Goal: Information Seeking & Learning: Learn about a topic

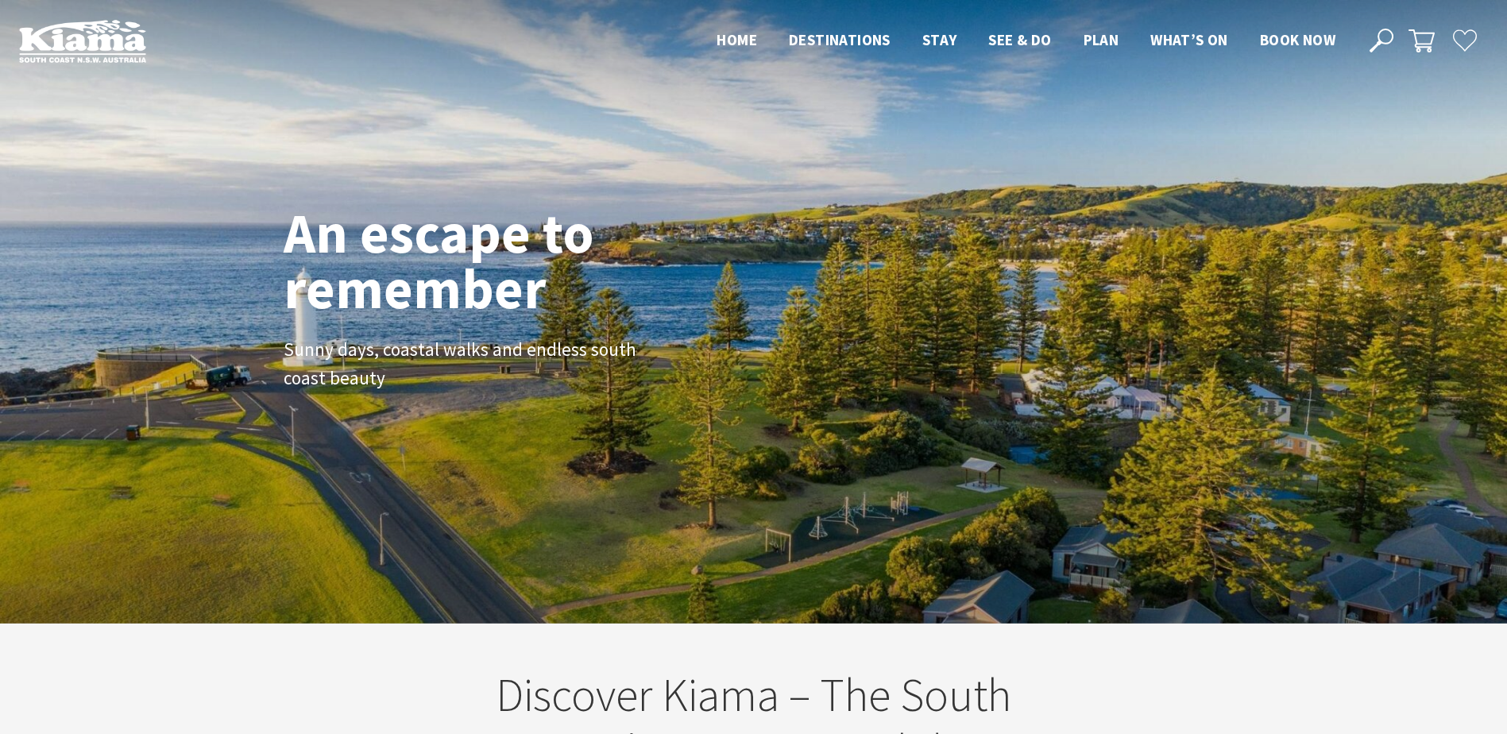
scroll to position [266, 1519]
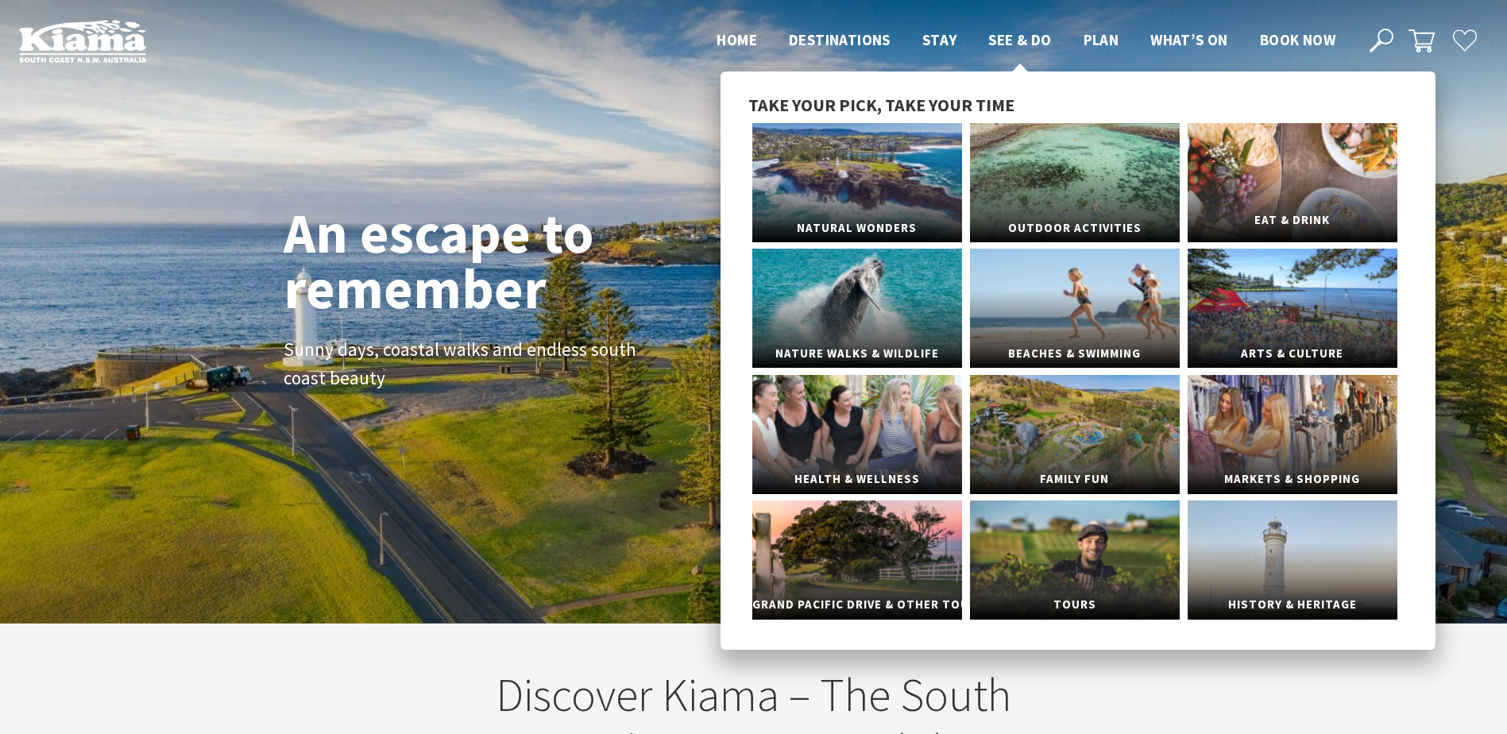
click at [1251, 174] on link "Eat & Drink" at bounding box center [1293, 182] width 210 height 119
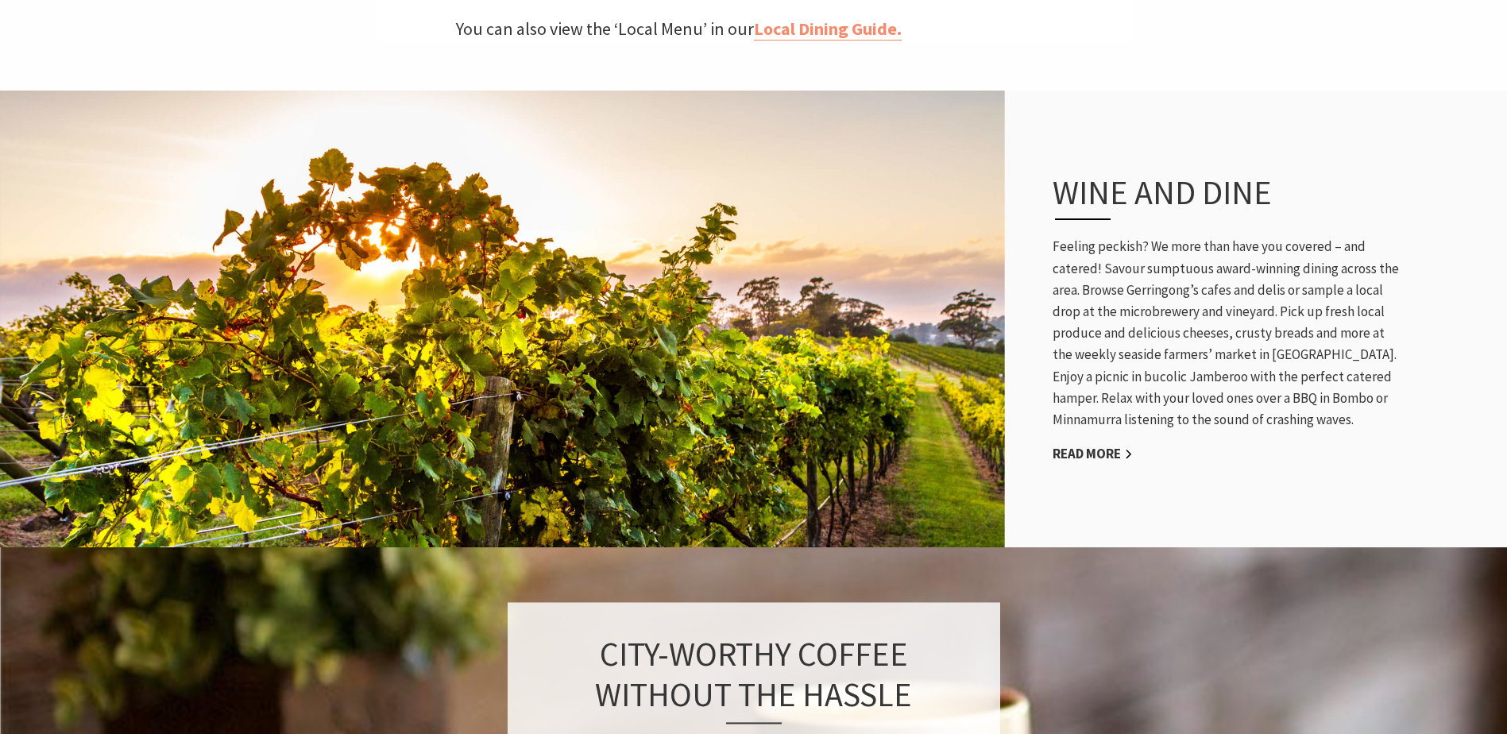
scroll to position [812, 0]
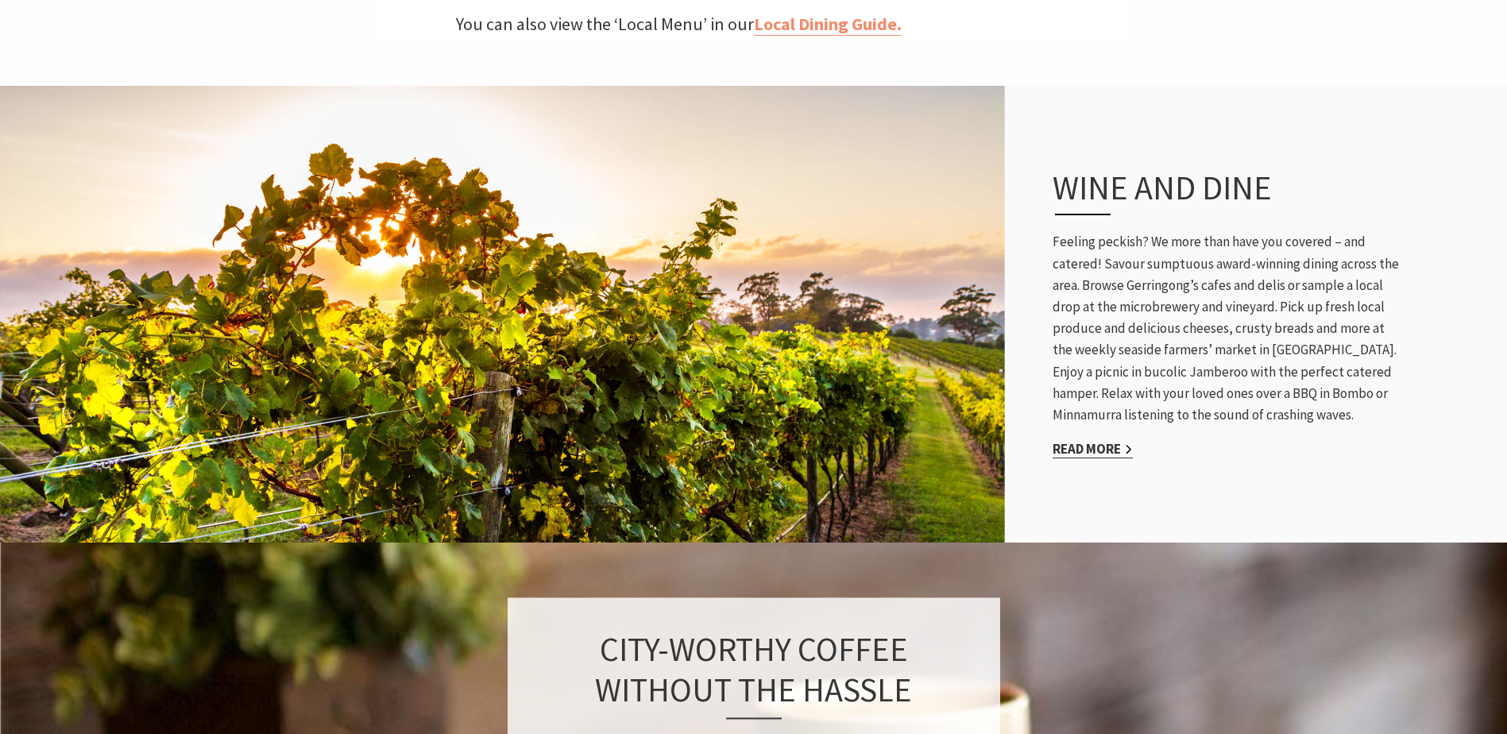
click at [1100, 440] on link "Read More" at bounding box center [1093, 449] width 80 height 18
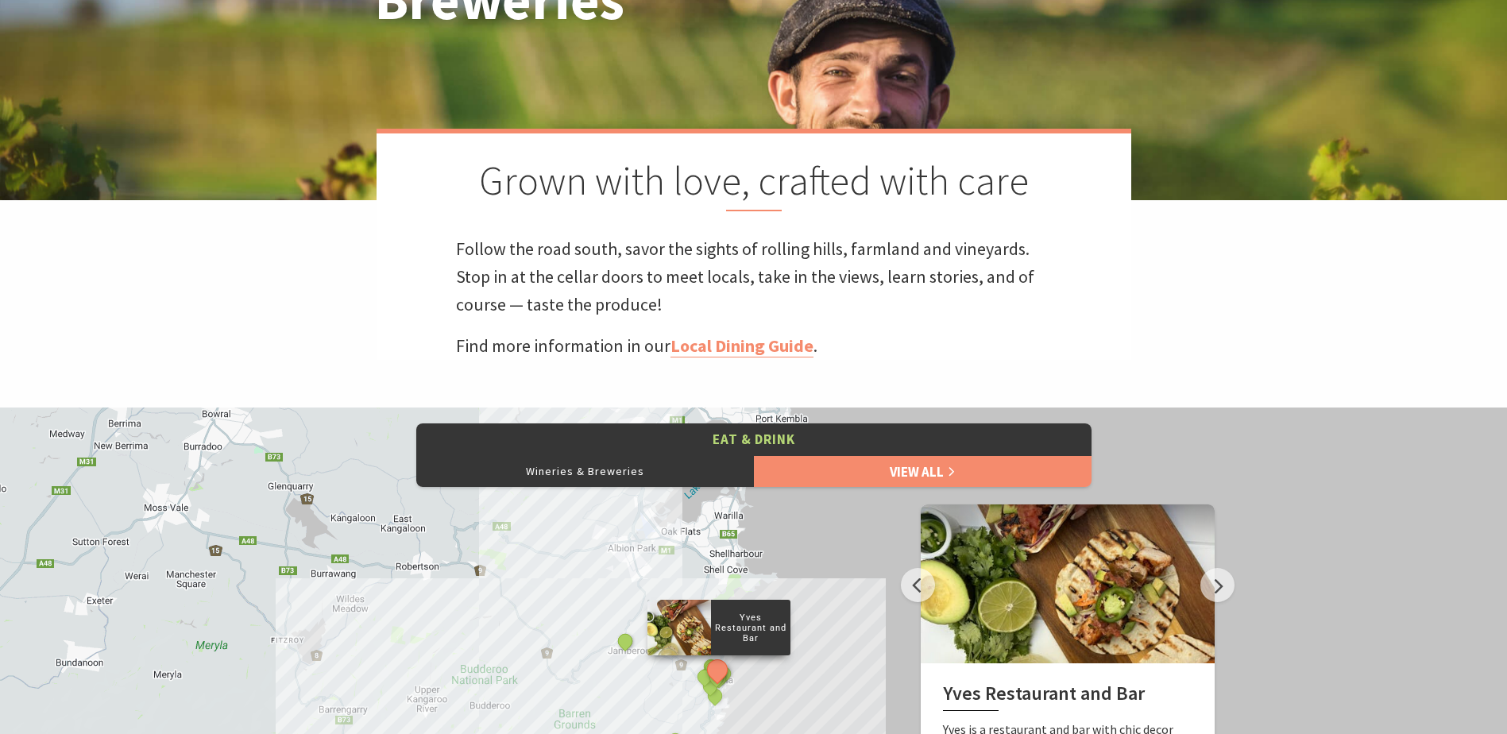
scroll to position [381, 0]
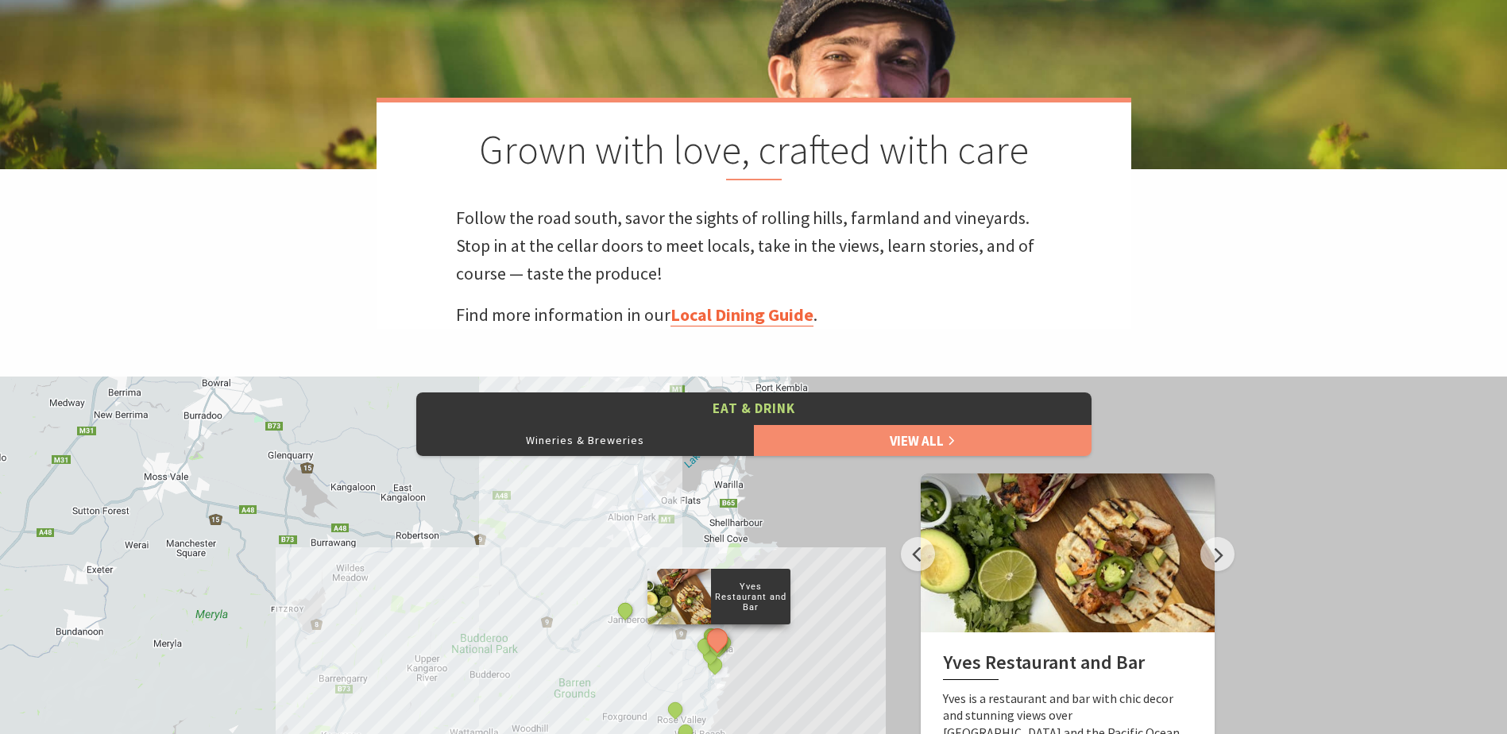
click at [778, 317] on link "Local Dining Guide" at bounding box center [741, 314] width 143 height 23
